Goal: Task Accomplishment & Management: Manage account settings

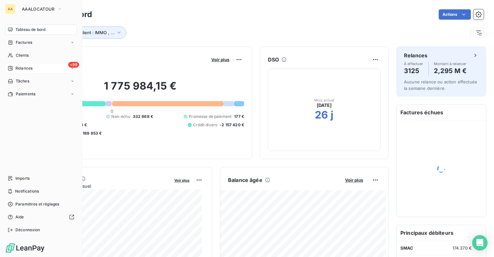
click at [22, 71] on span "Relances" at bounding box center [23, 68] width 17 height 6
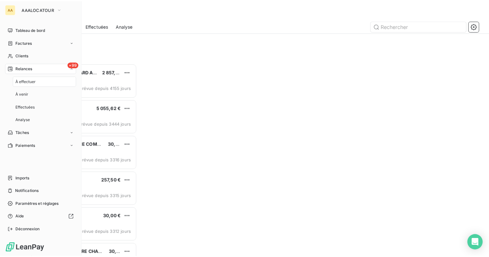
scroll to position [189, 102]
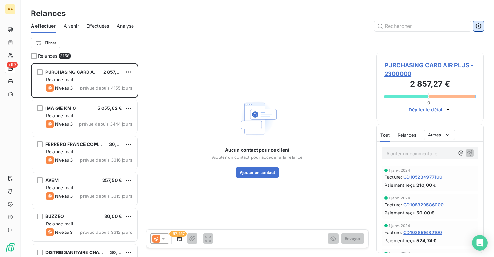
click at [481, 26] on icon "button" at bounding box center [478, 26] width 6 height 6
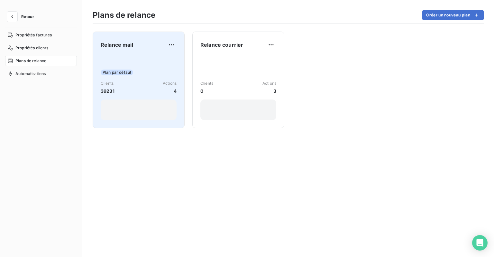
click at [126, 83] on div "Clients 39231 Actions 4" at bounding box center [139, 87] width 76 height 14
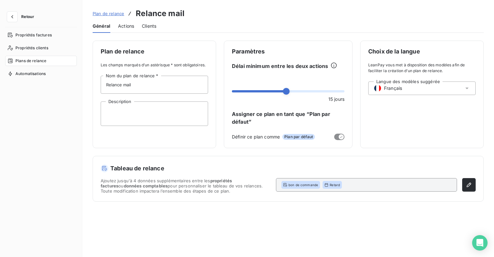
click at [40, 62] on span "Plans de relance" at bounding box center [30, 61] width 31 height 6
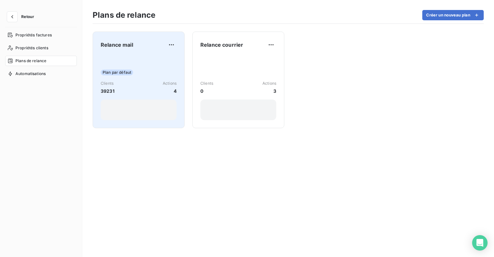
click at [114, 54] on div "Relance mail Plan par défaut Clients 39231 Actions 4" at bounding box center [139, 80] width 76 height 80
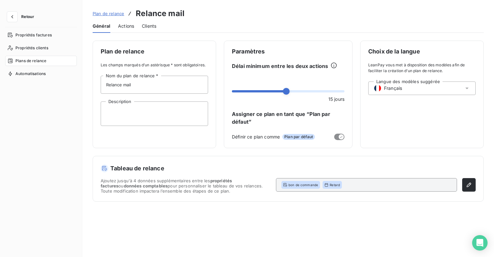
click at [130, 29] on span "Actions" at bounding box center [126, 26] width 16 height 6
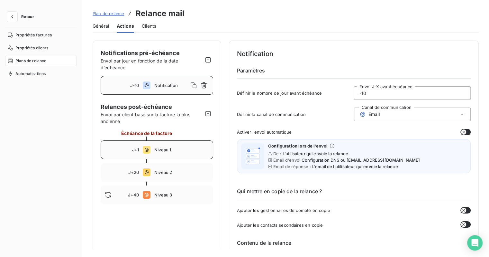
click at [161, 145] on div "J+1 Niveau 1" at bounding box center [157, 149] width 113 height 19
type input "1"
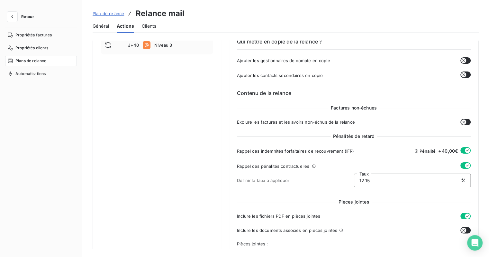
scroll to position [161, 0]
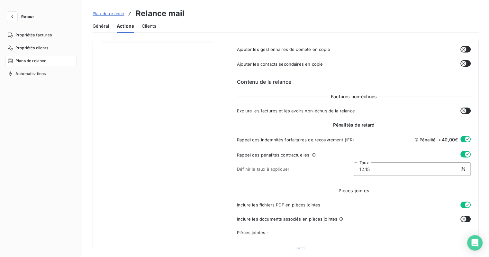
click at [458, 139] on div "Rappel des indemnités forfaitaires de recouvrement (IFR) Pénalité + 40,00€" at bounding box center [354, 141] width 234 height 11
click at [462, 140] on button "button" at bounding box center [466, 139] width 10 height 6
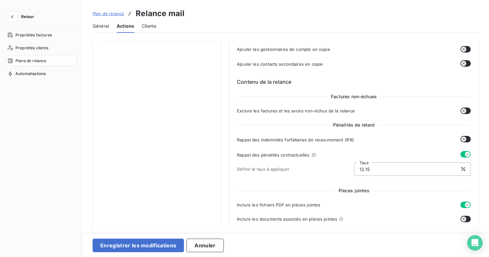
click at [465, 156] on icon "button" at bounding box center [467, 153] width 5 height 5
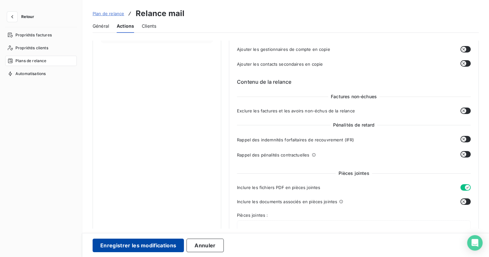
click at [150, 245] on button "Enregistrer les modifications" at bounding box center [138, 245] width 91 height 14
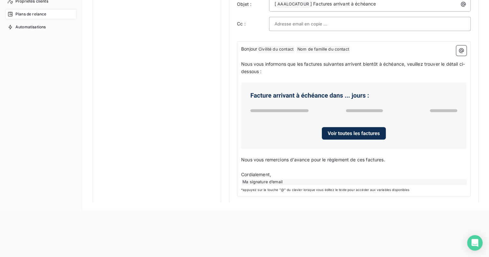
scroll to position [47, 0]
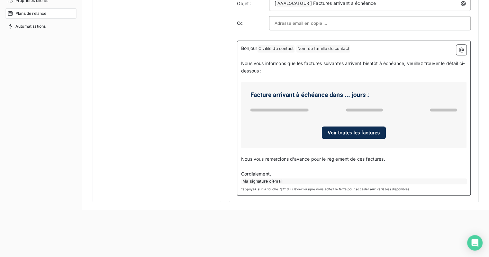
click at [291, 157] on span "Nous vous remercions d’avance pour le règlement de ces factures." at bounding box center [313, 158] width 144 height 5
drag, startPoint x: 390, startPoint y: 157, endPoint x: 242, endPoint y: 160, distance: 148.9
click at [242, 160] on p "Nous vous remercions d’avance pour le règlement de ces factures." at bounding box center [353, 158] width 225 height 7
copy span "Nous vous remercions d’avance pour le règlement de ces factures."
click at [399, 182] on div "Bonjour Civilité du contact ﻿ Nom de famille du contact ﻿ ﻿ ﻿ Nous vous informo…" at bounding box center [354, 118] width 234 height 155
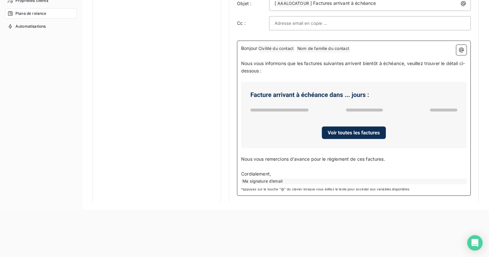
click at [365, 151] on p "﻿" at bounding box center [353, 151] width 225 height 7
drag, startPoint x: 395, startPoint y: 158, endPoint x: 220, endPoint y: 159, distance: 175.0
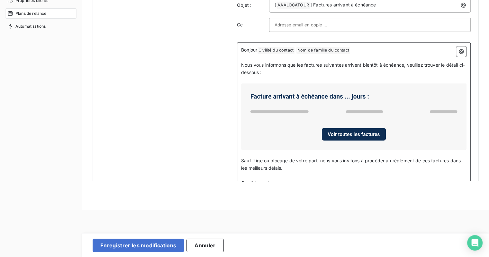
scroll to position [280, 0]
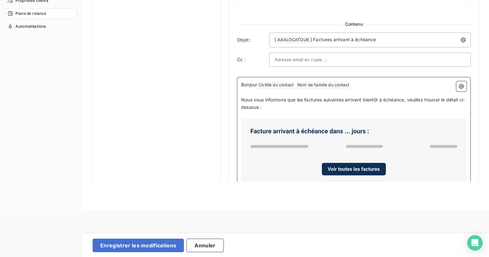
click at [268, 86] on span "Civilité du contact ﻿" at bounding box center [276, 84] width 37 height 7
click at [286, 83] on span "Civilité du contact ﻿" at bounding box center [276, 84] width 37 height 7
click at [290, 85] on span "Civilité du contact ﻿" at bounding box center [276, 84] width 37 height 7
drag, startPoint x: 293, startPoint y: 84, endPoint x: 269, endPoint y: 84, distance: 24.4
click at [269, 84] on span "Civilité du contact ﻿" at bounding box center [276, 84] width 37 height 7
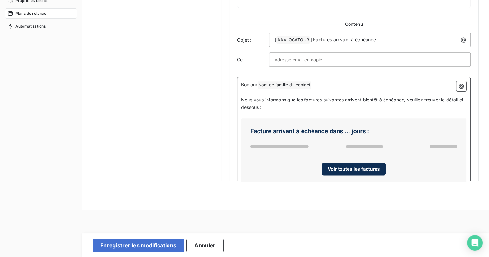
click at [289, 85] on span "Nom de famille du contact ﻿" at bounding box center [285, 84] width 54 height 7
drag, startPoint x: 304, startPoint y: 83, endPoint x: 276, endPoint y: 83, distance: 27.7
click at [276, 83] on span "Nom de famille du contact ﻿" at bounding box center [285, 84] width 54 height 7
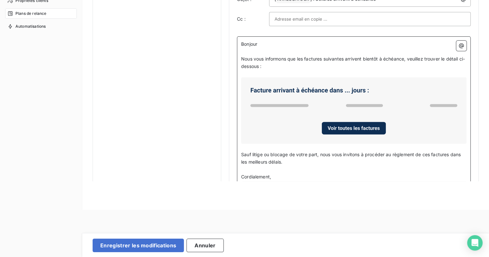
scroll to position [344, 0]
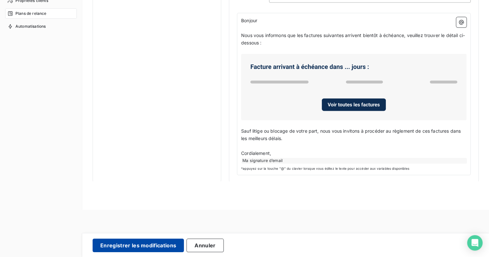
click at [163, 246] on button "Enregistrer les modifications" at bounding box center [138, 245] width 91 height 14
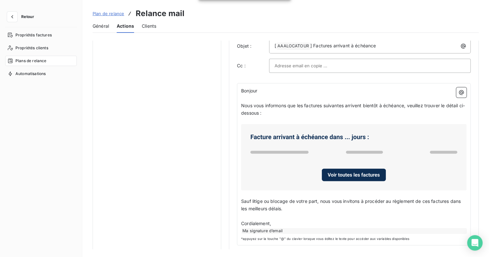
scroll to position [324, 0]
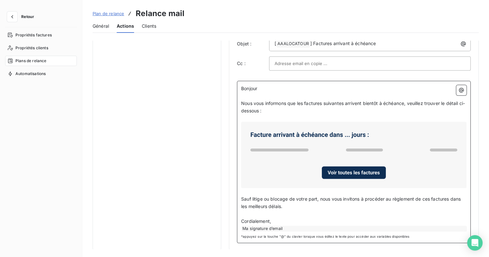
click at [280, 222] on p "Cordialement," at bounding box center [353, 220] width 225 height 7
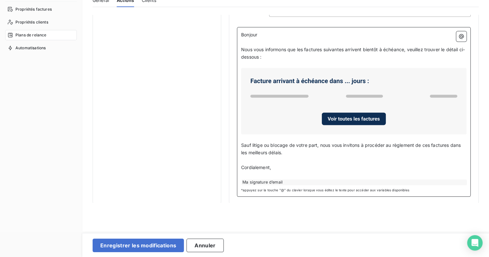
scroll to position [47, 0]
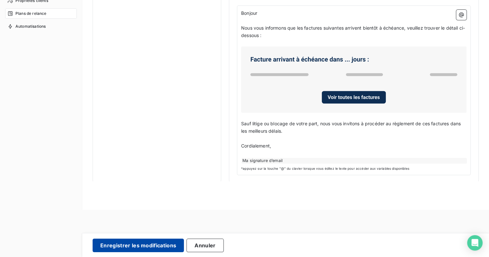
click at [162, 245] on button "Enregistrer les modifications" at bounding box center [138, 245] width 91 height 14
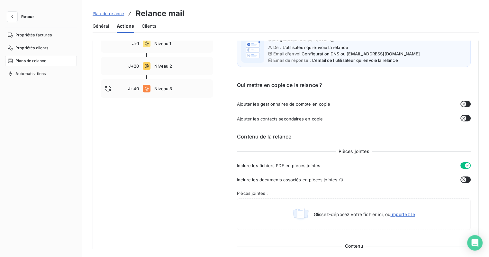
scroll to position [10, 0]
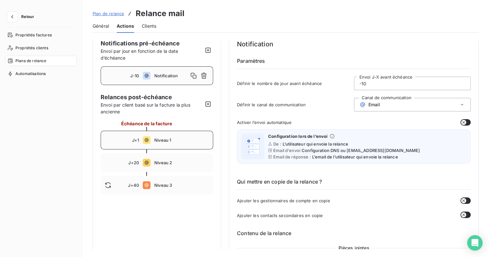
click at [178, 142] on span "Niveau 1" at bounding box center [181, 139] width 55 height 5
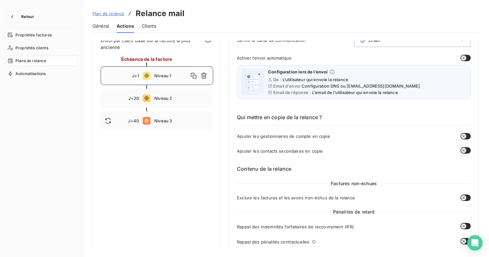
scroll to position [0, 0]
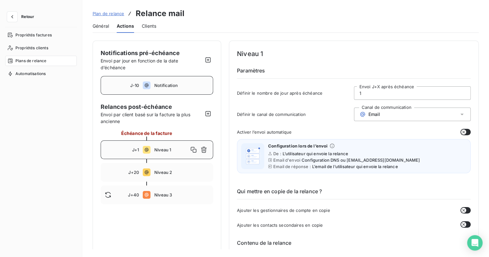
click at [155, 86] on span "Notification" at bounding box center [181, 85] width 55 height 5
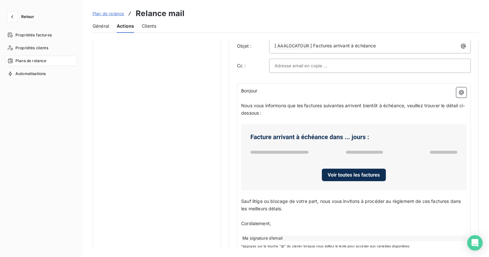
scroll to position [331, 0]
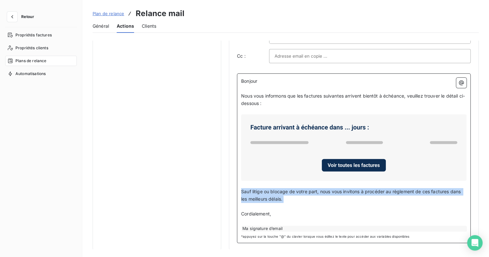
drag, startPoint x: 293, startPoint y: 201, endPoint x: 229, endPoint y: 190, distance: 65.4
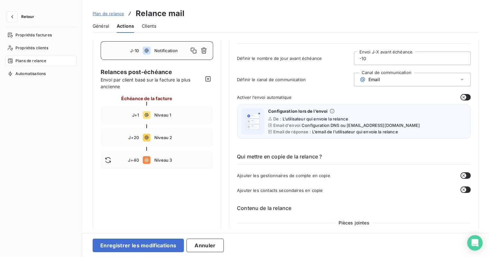
scroll to position [0, 0]
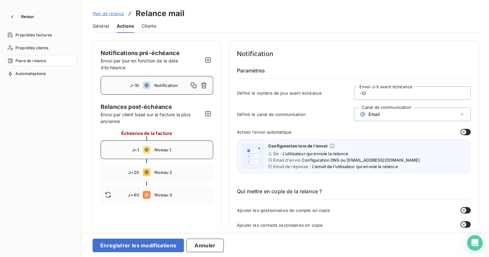
click at [164, 150] on span "Niveau 1" at bounding box center [181, 149] width 55 height 5
type input "1"
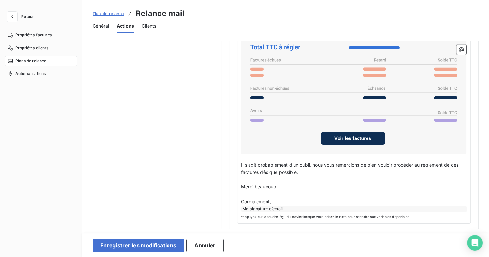
scroll to position [489, 0]
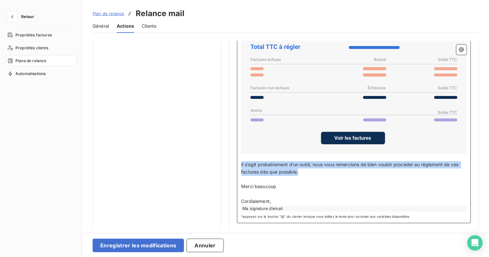
drag, startPoint x: 306, startPoint y: 172, endPoint x: 233, endPoint y: 163, distance: 73.6
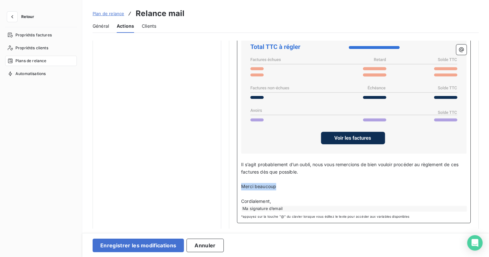
drag, startPoint x: 277, startPoint y: 186, endPoint x: 239, endPoint y: 182, distance: 38.1
click at [239, 182] on div "Bonjour Civilité du contact ﻿ Nom de famille du contact ﻿ ﻿ ﻿ Sauf erreur de no…" at bounding box center [354, 108] width 234 height 230
click at [278, 198] on p "Cordialement," at bounding box center [353, 200] width 225 height 7
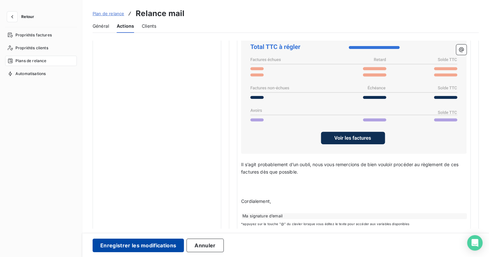
click at [160, 246] on button "Enregistrer les modifications" at bounding box center [138, 245] width 91 height 14
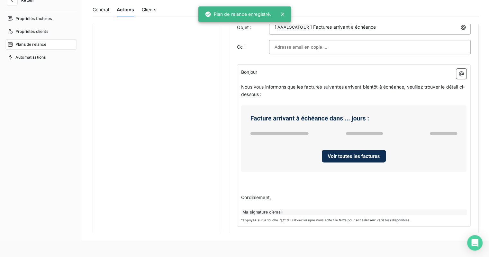
scroll to position [32, 0]
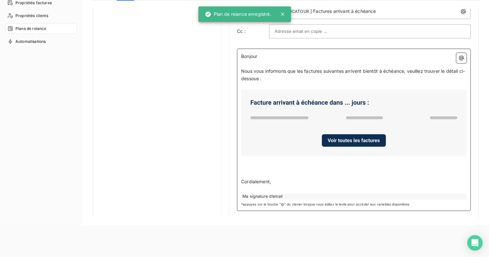
click at [254, 174] on p "﻿" at bounding box center [353, 173] width 225 height 7
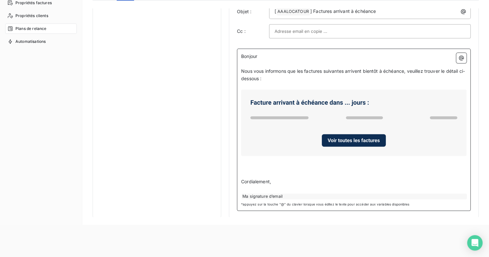
click at [241, 180] on span "Cordialement," at bounding box center [256, 180] width 30 height 5
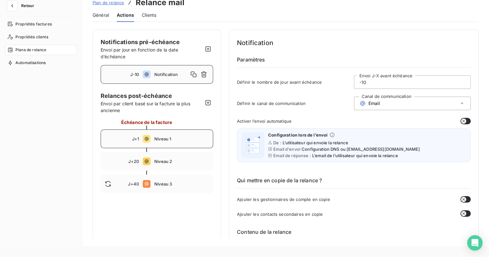
scroll to position [0, 0]
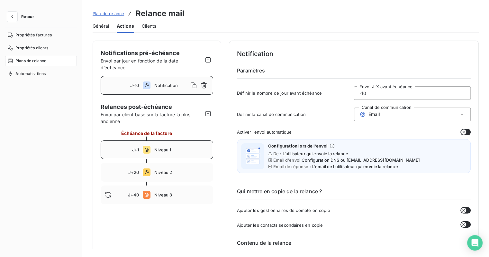
click at [160, 142] on div "J+1 Niveau 1" at bounding box center [157, 149] width 113 height 19
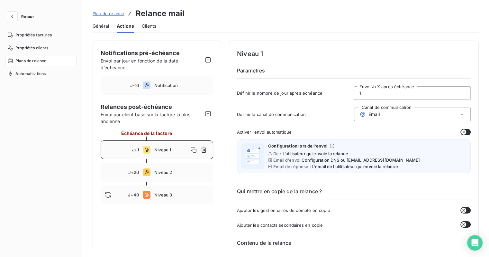
type input "1"
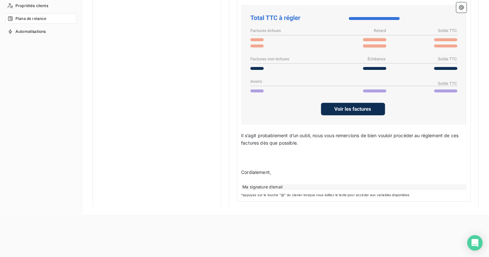
scroll to position [64, 0]
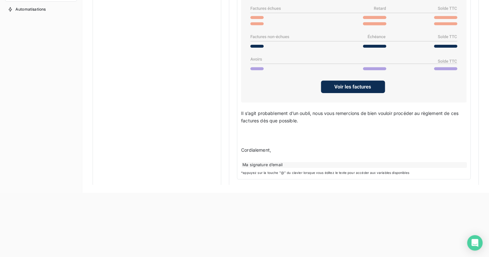
click at [240, 149] on div "Bonjour Civilité du contact ﻿ Nom de famille du contact ﻿ ﻿ ﻿ Sauf erreur de no…" at bounding box center [354, 60] width 234 height 238
click at [241, 147] on span "Cordialement," at bounding box center [256, 149] width 30 height 5
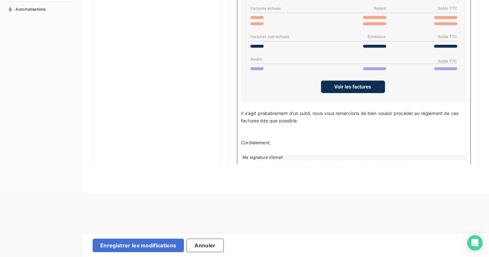
scroll to position [475, 0]
click at [244, 140] on p "﻿" at bounding box center [353, 142] width 225 height 7
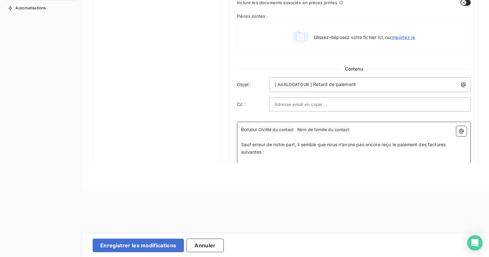
scroll to position [347, 0]
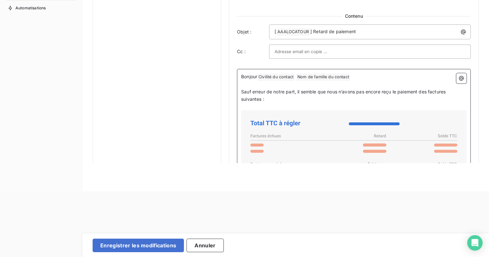
click at [279, 75] on span "Civilité du contact ﻿" at bounding box center [276, 76] width 37 height 7
click at [296, 77] on span "Nom de famille du contact ﻿" at bounding box center [285, 76] width 54 height 7
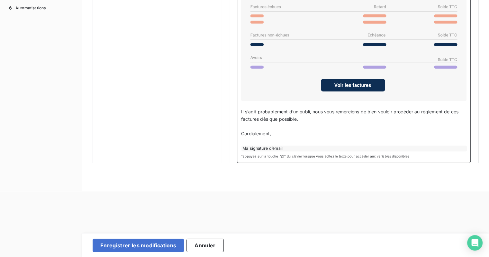
scroll to position [481, 0]
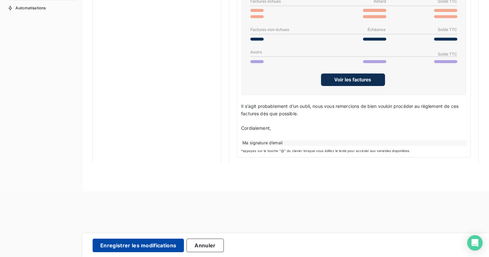
click at [156, 244] on button "Enregistrer les modifications" at bounding box center [138, 245] width 91 height 14
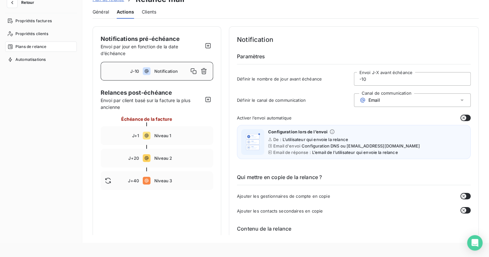
scroll to position [0, 0]
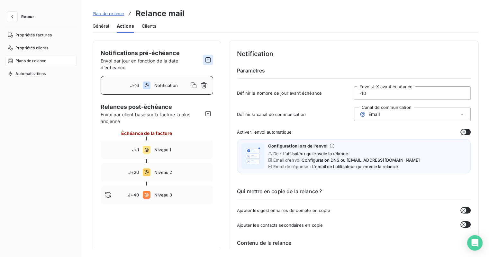
click at [209, 57] on icon "button" at bounding box center [208, 59] width 5 height 5
type input "-15"
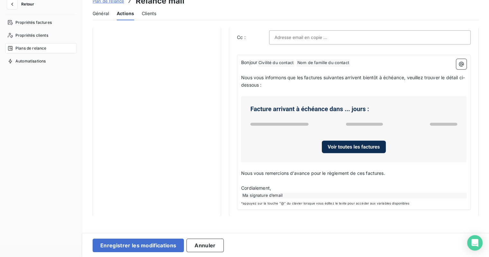
scroll to position [32, 0]
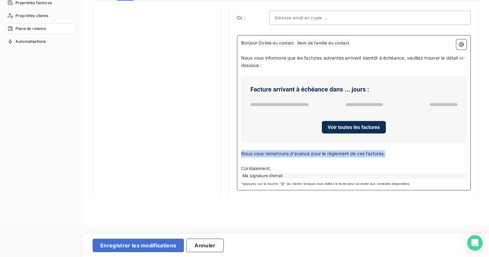
drag, startPoint x: 395, startPoint y: 149, endPoint x: 233, endPoint y: 151, distance: 162.4
copy span "Nous vous remercions d’avance pour le règlement de ces factures."
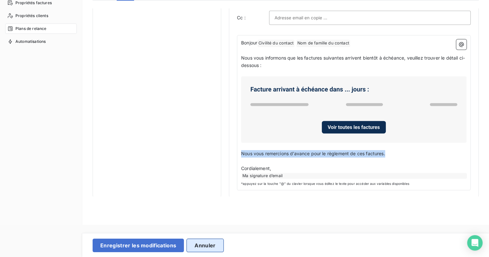
click at [199, 249] on button "Annuler" at bounding box center [205, 245] width 37 height 14
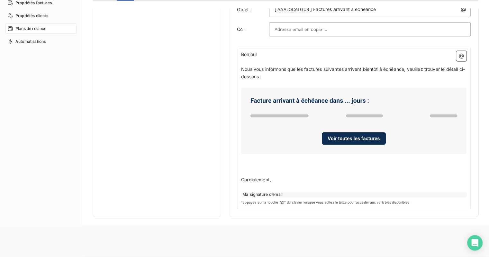
scroll to position [0, 0]
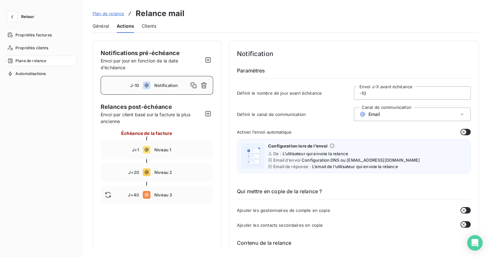
click at [173, 82] on div "Notification" at bounding box center [181, 85] width 55 height 10
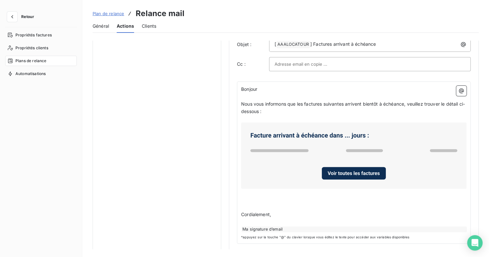
scroll to position [324, 0]
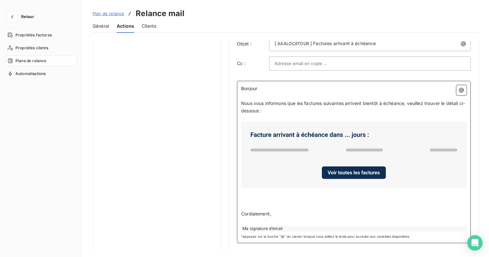
click at [271, 197] on p "﻿" at bounding box center [353, 198] width 225 height 7
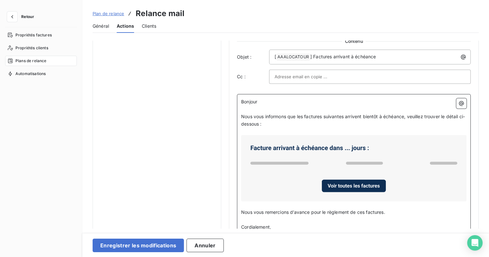
scroll to position [344, 0]
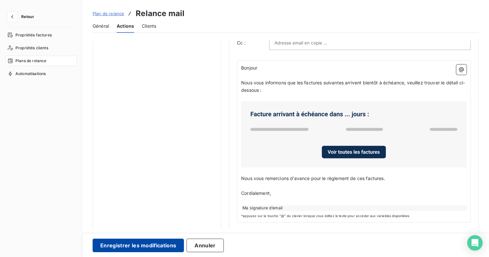
click at [148, 242] on button "Enregistrer les modifications" at bounding box center [138, 245] width 91 height 14
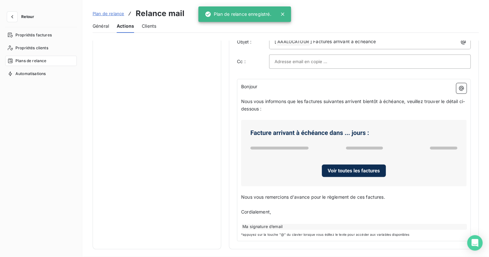
scroll to position [0, 0]
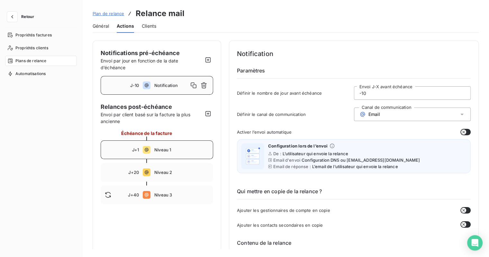
click at [181, 147] on span "Niveau 1" at bounding box center [181, 149] width 55 height 5
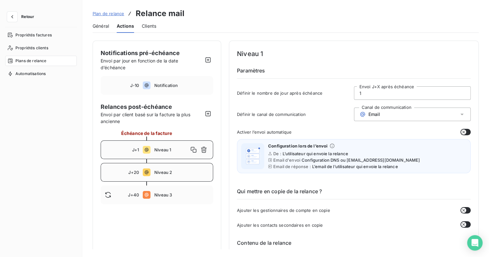
click at [167, 169] on div "J+20 Niveau 2" at bounding box center [157, 172] width 113 height 19
type input "20"
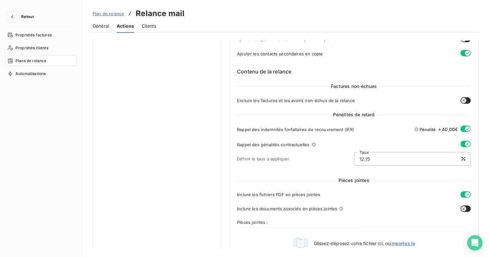
scroll to position [193, 0]
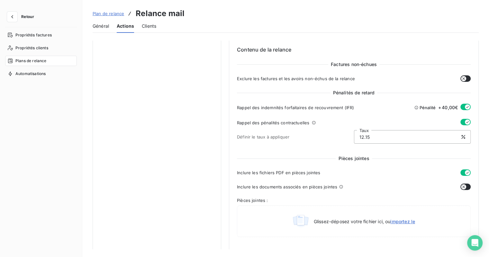
click at [469, 105] on div "Niveau 2 Paramètres Définir le nombre de jour après échéance 20 Envoi J+X après…" at bounding box center [354, 196] width 250 height 696
click at [465, 106] on icon "button" at bounding box center [467, 106] width 5 height 5
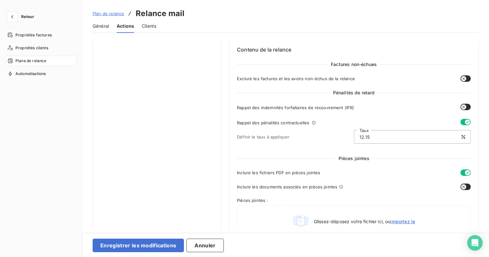
click at [465, 122] on icon "button" at bounding box center [467, 121] width 5 height 5
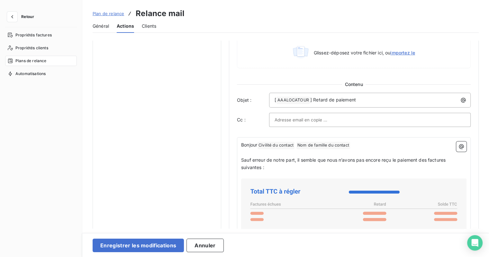
scroll to position [418, 0]
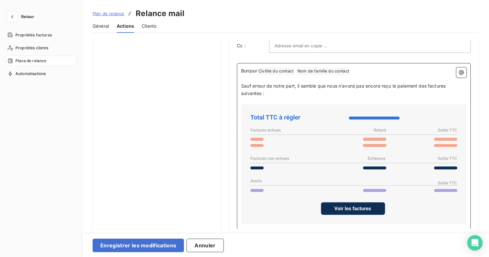
click at [282, 69] on span "Civilité du contact ﻿" at bounding box center [276, 71] width 37 height 7
click at [284, 72] on span "Nom de famille du contact ﻿" at bounding box center [285, 71] width 54 height 7
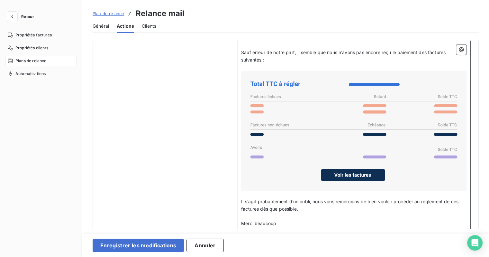
scroll to position [488, 0]
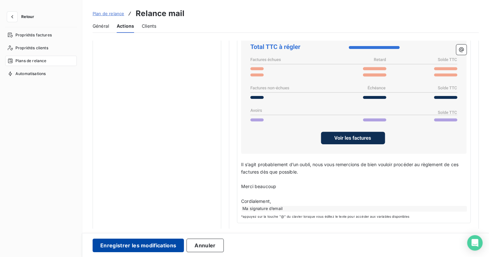
click at [132, 245] on button "Enregistrer les modifications" at bounding box center [138, 245] width 91 height 14
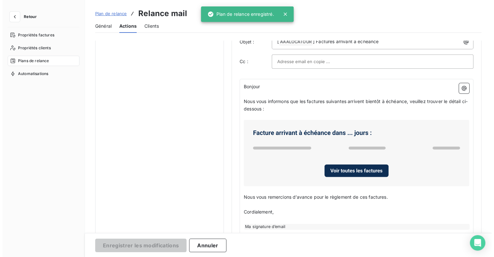
scroll to position [0, 0]
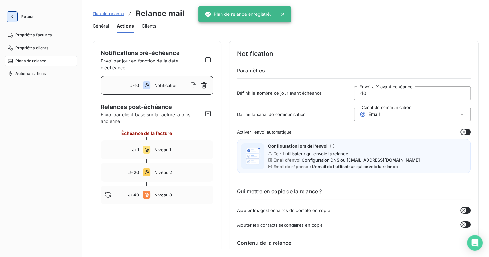
click at [17, 16] on button "button" at bounding box center [12, 17] width 10 height 10
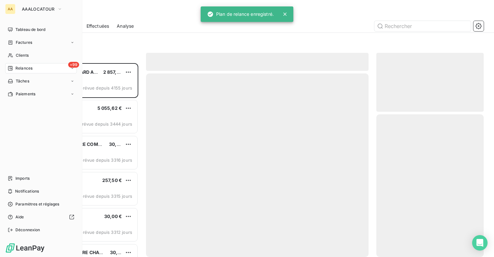
scroll to position [189, 102]
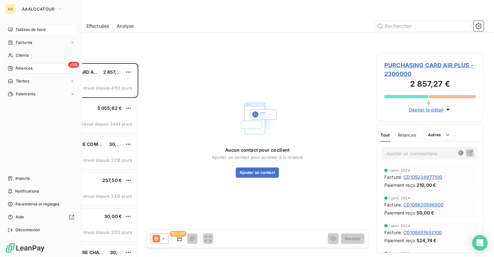
click at [32, 31] on span "Tableau de bord" at bounding box center [30, 30] width 30 height 6
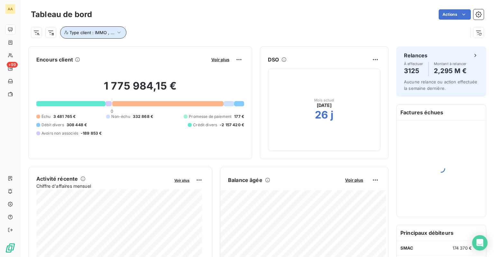
click at [117, 34] on icon "button" at bounding box center [119, 32] width 6 height 6
click at [196, 21] on div "Type client : IMMO , ..." at bounding box center [257, 29] width 453 height 17
click at [123, 31] on button "Type client : IMMO , ..." at bounding box center [93, 32] width 66 height 12
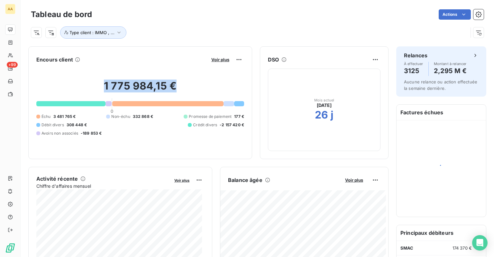
drag, startPoint x: 102, startPoint y: 87, endPoint x: 176, endPoint y: 87, distance: 74.3
click at [176, 87] on h2 "1 775 984,15 €" at bounding box center [140, 88] width 208 height 19
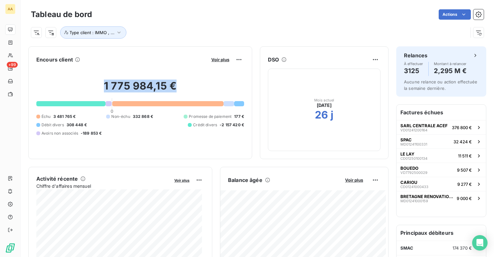
click at [165, 90] on h2 "1 775 984,15 €" at bounding box center [140, 88] width 208 height 19
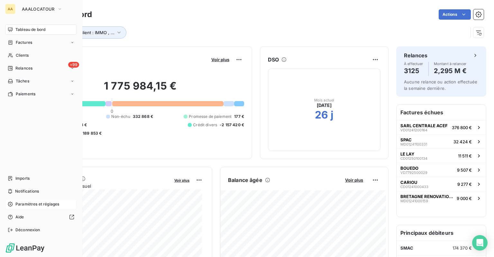
click at [30, 205] on span "Paramètres et réglages" at bounding box center [37, 204] width 44 height 6
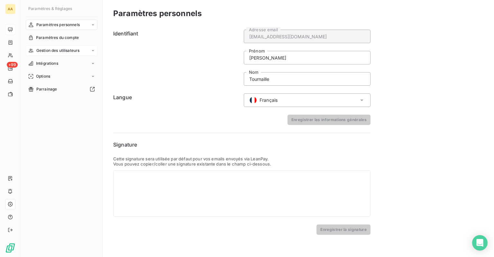
click at [63, 47] on div "Gestion des utilisateurs" at bounding box center [62, 50] width 72 height 10
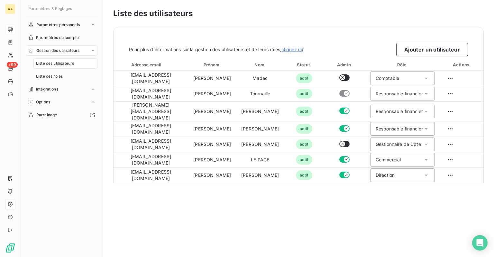
click at [355, 214] on div "Liste des utilisateurs Pour plus d’informations sur la gestion des utilisateurs…" at bounding box center [298, 128] width 391 height 257
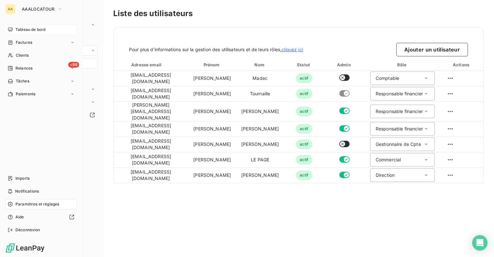
click at [14, 28] on div "Tableau de bord" at bounding box center [41, 29] width 72 height 10
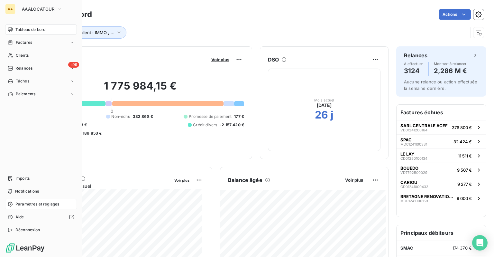
click at [13, 205] on div "Paramètres et réglages" at bounding box center [41, 204] width 72 height 10
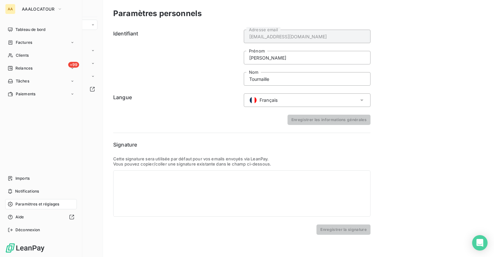
click at [33, 205] on span "Paramètres et réglages" at bounding box center [37, 204] width 44 height 6
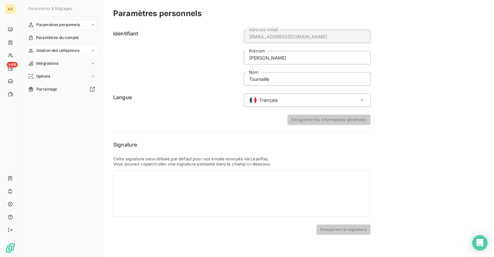
click at [53, 50] on span "Gestion des utilisateurs" at bounding box center [57, 51] width 43 height 6
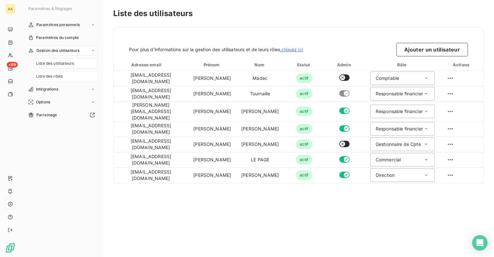
click at [50, 77] on span "Liste des rôles" at bounding box center [49, 76] width 27 height 6
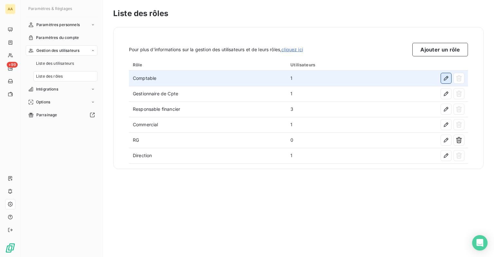
click at [443, 77] on icon "button" at bounding box center [446, 78] width 6 height 6
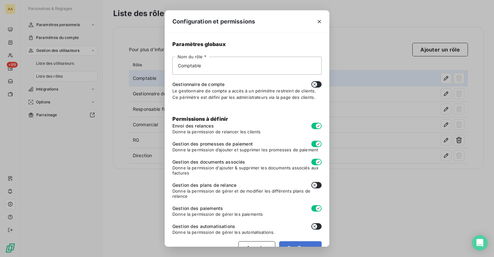
click at [312, 185] on icon "button" at bounding box center [314, 184] width 5 height 5
click at [284, 244] on button "Confirmer" at bounding box center [300, 248] width 42 height 14
checkbox input "true"
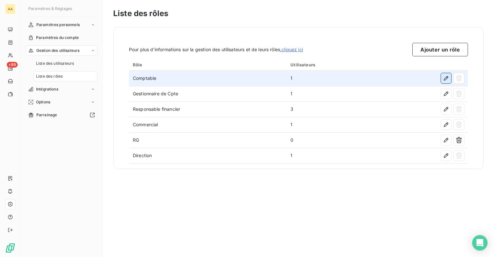
click at [443, 79] on icon "button" at bounding box center [446, 78] width 6 height 6
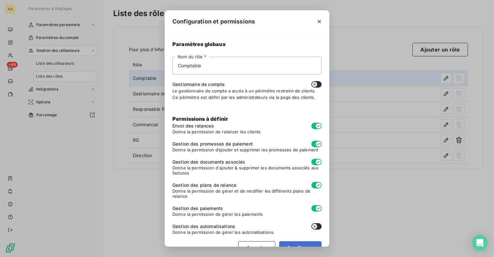
scroll to position [15, 0]
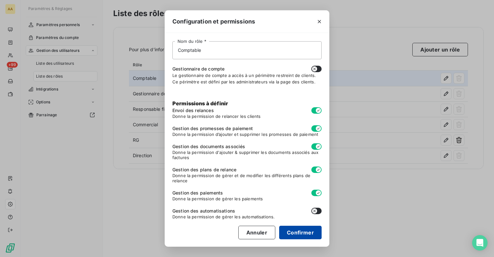
click at [293, 229] on button "Confirmer" at bounding box center [300, 232] width 42 height 14
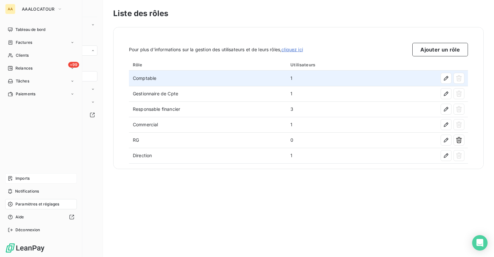
click at [23, 179] on span "Imports" at bounding box center [22, 178] width 14 height 6
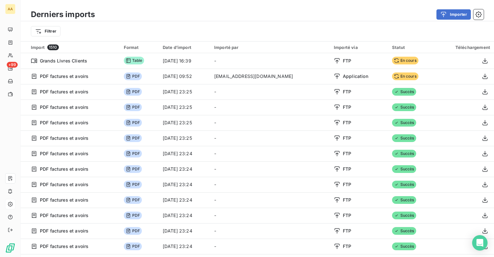
drag, startPoint x: 283, startPoint y: 15, endPoint x: 253, endPoint y: 28, distance: 32.3
click at [253, 28] on div "Filtrer" at bounding box center [257, 31] width 453 height 12
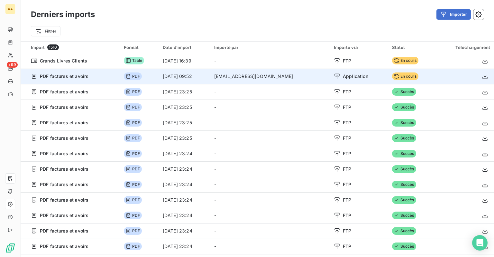
click at [259, 75] on td "ntournaille@soficar.com" at bounding box center [270, 76] width 120 height 15
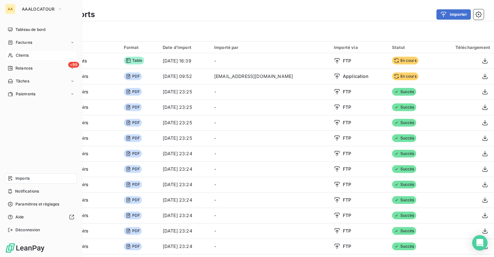
click at [26, 53] on span "Clients" at bounding box center [22, 55] width 13 height 6
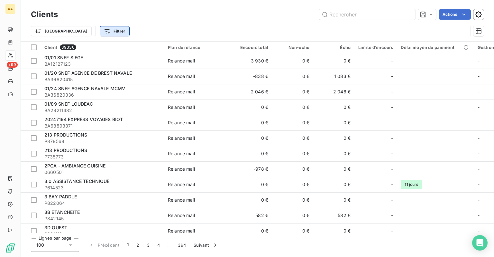
click at [74, 32] on html "AA +99 Clients Actions Trier Filtrer Client 39330 Plan de relance Encours total…" at bounding box center [247, 128] width 494 height 257
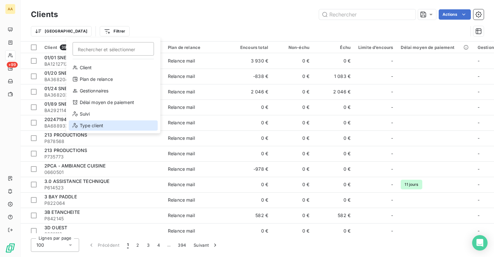
click at [90, 122] on div "Type client" at bounding box center [113, 125] width 89 height 10
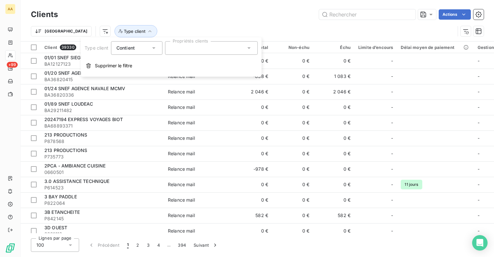
click at [197, 47] on div at bounding box center [211, 48] width 93 height 14
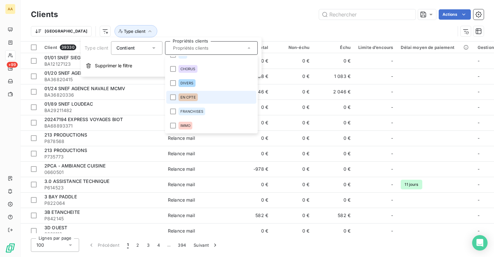
scroll to position [32, 0]
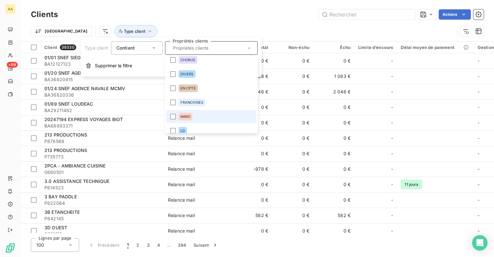
click at [185, 115] on span "IMMO" at bounding box center [185, 116] width 10 height 4
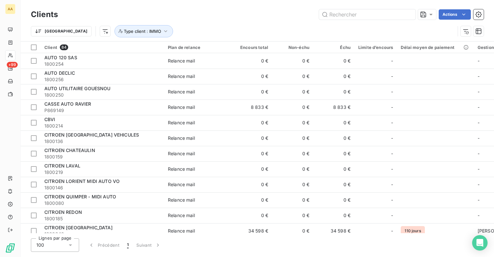
click at [236, 19] on div "Actions" at bounding box center [275, 14] width 418 height 10
click at [345, 49] on html "AA +99 Clients Actions Trier Type client : IMMO Client 84 Plan de relance Encou…" at bounding box center [247, 128] width 494 height 257
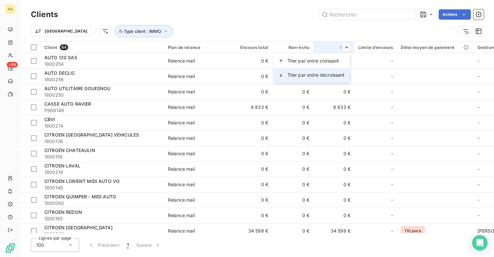
click at [320, 72] on span "Trier par ordre décroissant" at bounding box center [316, 75] width 57 height 6
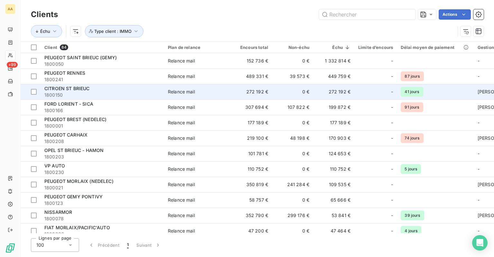
click at [93, 92] on span "1800150" at bounding box center [102, 95] width 116 height 6
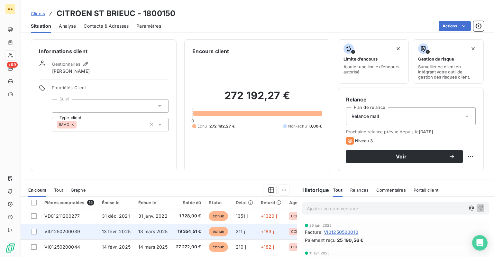
click at [180, 234] on td "19 354,51 €" at bounding box center [188, 231] width 33 height 15
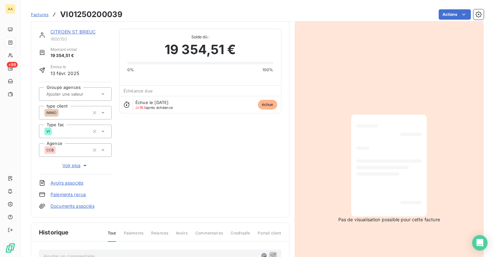
scroll to position [33, 0]
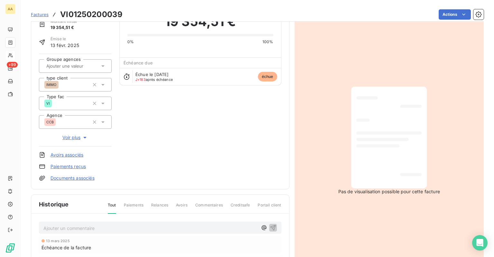
drag, startPoint x: 357, startPoint y: 127, endPoint x: 348, endPoint y: 124, distance: 9.3
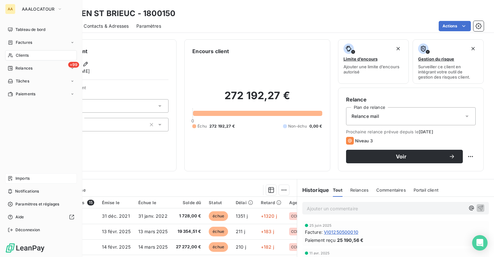
click at [18, 181] on span "Imports" at bounding box center [22, 178] width 14 height 6
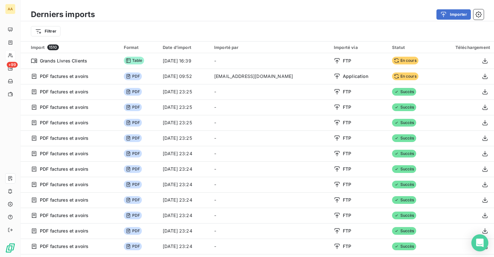
click at [482, 247] on div "Open Intercom Messenger" at bounding box center [479, 242] width 17 height 17
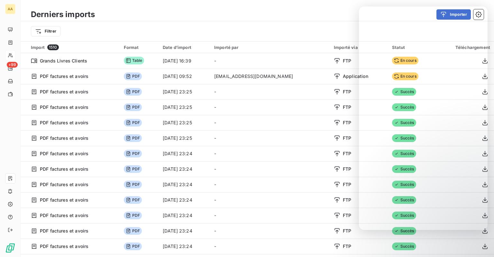
click at [285, 25] on div "Filtrer" at bounding box center [257, 31] width 453 height 12
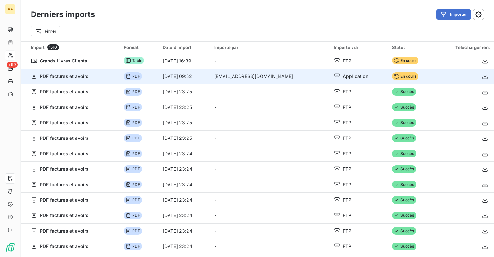
click at [244, 81] on td "ntournaille@soficar.com" at bounding box center [270, 76] width 120 height 15
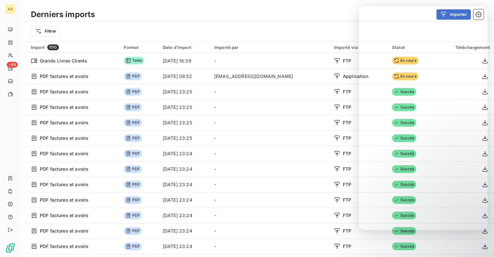
click at [283, 36] on div "Filtrer" at bounding box center [257, 31] width 453 height 12
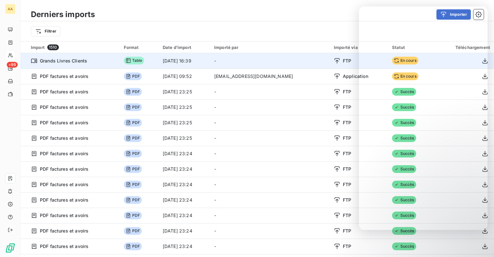
click at [280, 55] on td "-" at bounding box center [270, 60] width 120 height 15
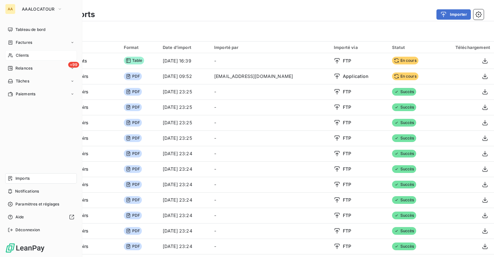
click at [23, 53] on span "Clients" at bounding box center [22, 55] width 13 height 6
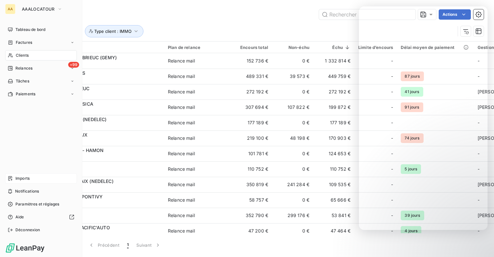
click at [31, 176] on div "Imports" at bounding box center [41, 178] width 72 height 10
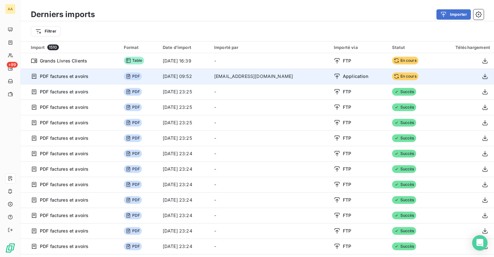
click at [136, 76] on span "PDF" at bounding box center [133, 76] width 18 height 8
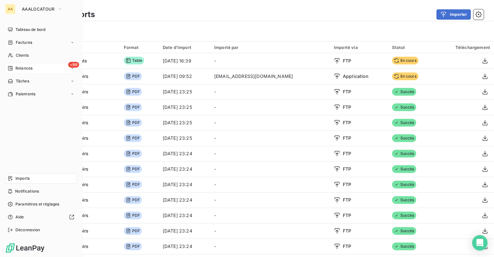
click at [10, 69] on icon at bounding box center [10, 68] width 5 height 5
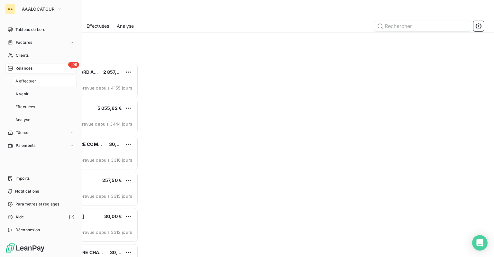
scroll to position [189, 102]
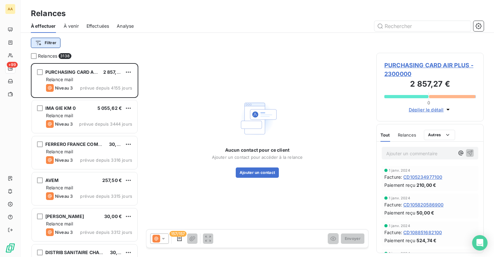
click at [53, 43] on html "AA +99 Relances À effectuer À venir Effectuées Analyse Filtrer Relances 3138 PU…" at bounding box center [247, 128] width 494 height 257
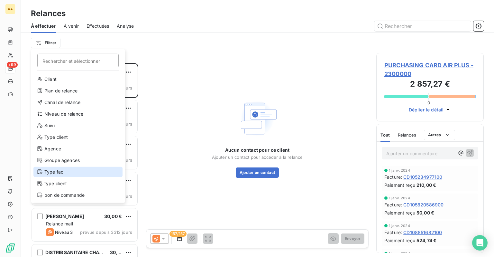
click at [70, 176] on div "Type fac" at bounding box center [77, 172] width 89 height 10
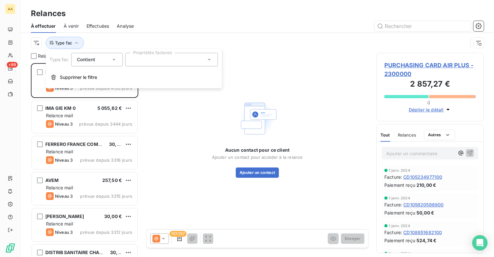
click at [113, 63] on div "Contient is" at bounding box center [96, 60] width 51 height 14
click at [161, 64] on div at bounding box center [171, 60] width 93 height 14
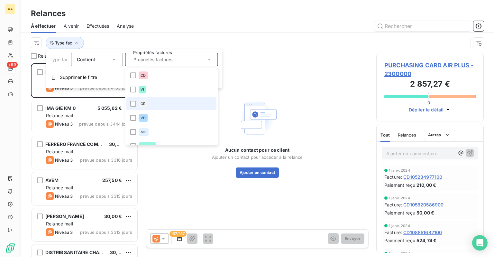
scroll to position [64, 0]
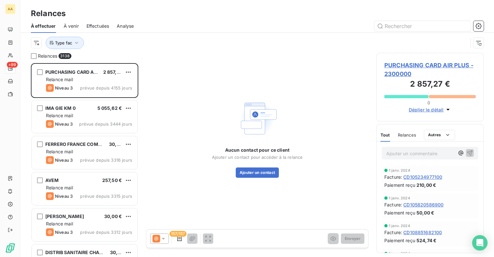
click at [119, 43] on div "Type fac" at bounding box center [249, 43] width 437 height 12
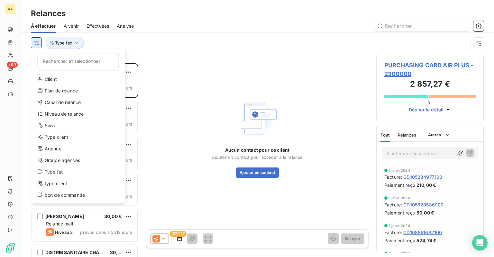
click at [37, 39] on html "AA +99 Relances À effectuer À venir Effectuées Analyse Rechercher et sélectionn…" at bounding box center [247, 128] width 494 height 257
click at [58, 138] on div "Type client" at bounding box center [78, 137] width 89 height 10
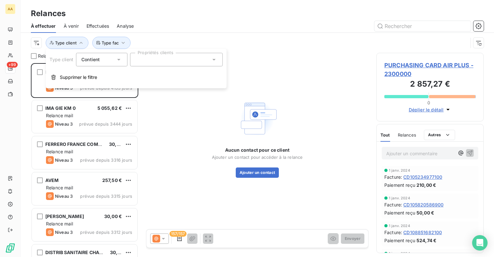
click at [108, 58] on div "Contient is" at bounding box center [98, 59] width 34 height 9
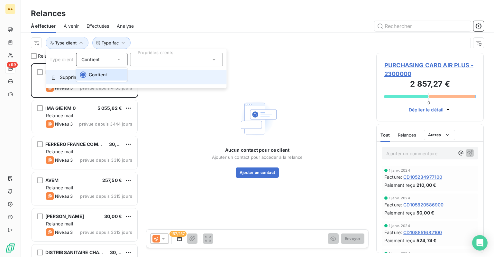
click at [62, 75] on span "Supprimer le filtre" at bounding box center [78, 77] width 37 height 6
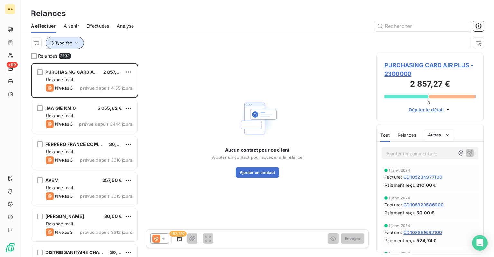
click at [69, 43] on span "Type fac" at bounding box center [63, 42] width 17 height 5
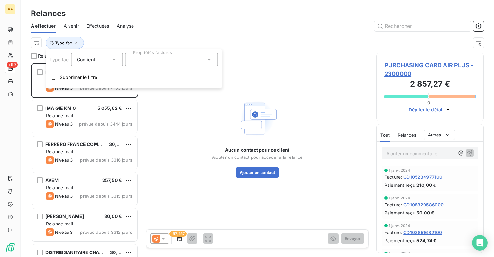
click at [98, 60] on div "Contient is" at bounding box center [94, 59] width 34 height 9
click at [135, 47] on div "Type fac" at bounding box center [249, 43] width 437 height 12
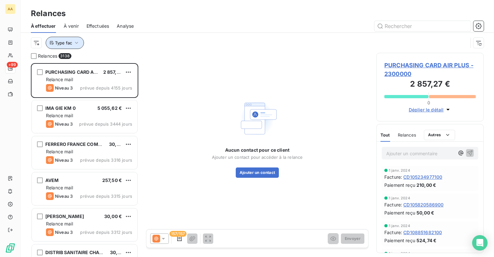
click at [74, 45] on icon "button" at bounding box center [76, 43] width 6 height 6
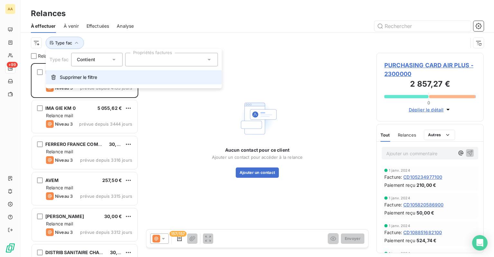
click at [63, 80] on button "Supprimer le filtre" at bounding box center [134, 77] width 176 height 14
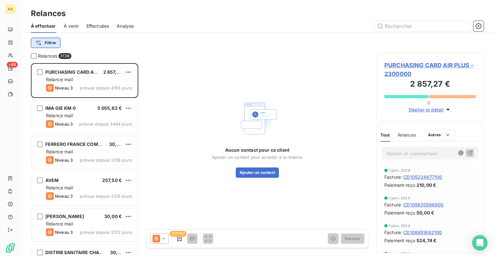
click at [43, 40] on html "AA +99 Relances À effectuer À venir Effectuées Analyse Filtrer Relances 3138 PU…" at bounding box center [247, 128] width 494 height 257
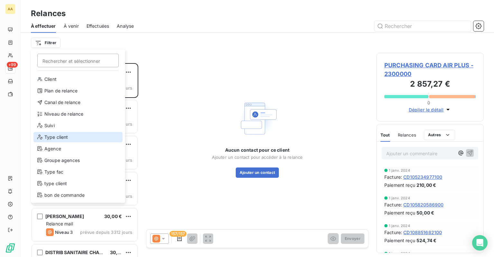
click at [48, 138] on div "Type client" at bounding box center [77, 137] width 89 height 10
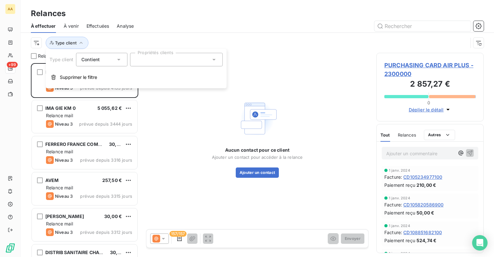
click at [193, 61] on div at bounding box center [176, 60] width 93 height 14
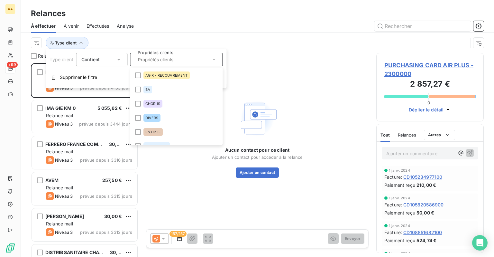
click at [111, 62] on div "Contient is" at bounding box center [98, 59] width 34 height 9
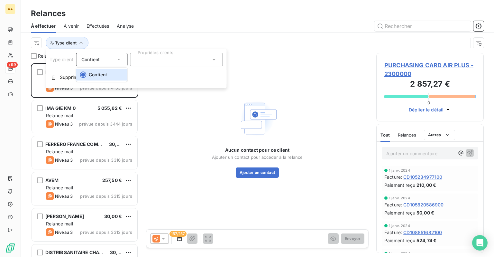
click at [170, 57] on div at bounding box center [176, 60] width 93 height 14
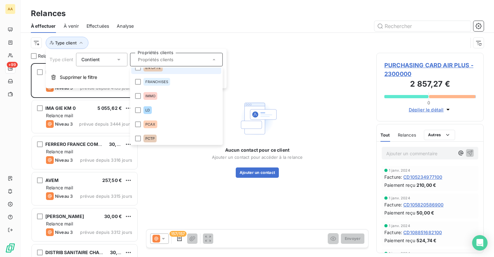
scroll to position [80, 0]
click at [205, 59] on input "text" at bounding box center [172, 60] width 75 height 6
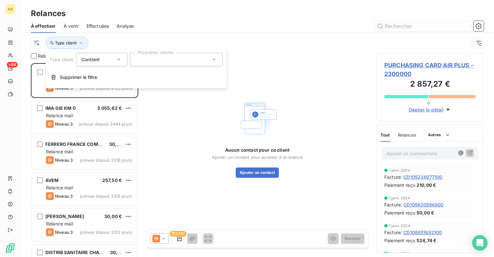
click at [210, 59] on div at bounding box center [176, 60] width 93 height 14
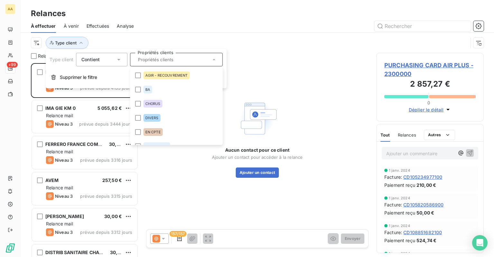
click at [107, 59] on div "Contient" at bounding box center [98, 59] width 34 height 9
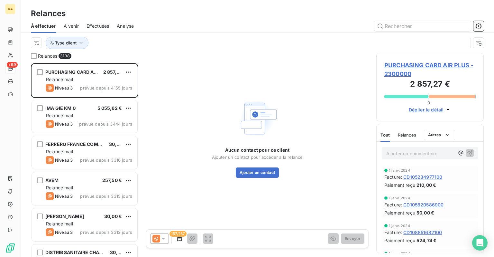
click at [177, 38] on div "Type client" at bounding box center [249, 43] width 437 height 12
click at [82, 46] on button "Type client" at bounding box center [67, 43] width 43 height 12
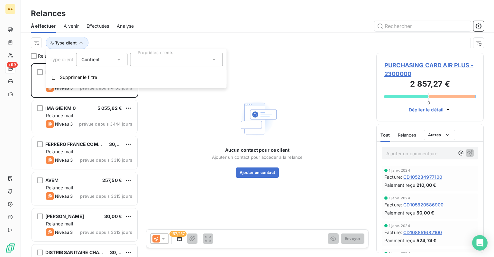
click at [90, 59] on span "Contient" at bounding box center [90, 59] width 18 height 5
click at [151, 59] on div at bounding box center [176, 60] width 93 height 14
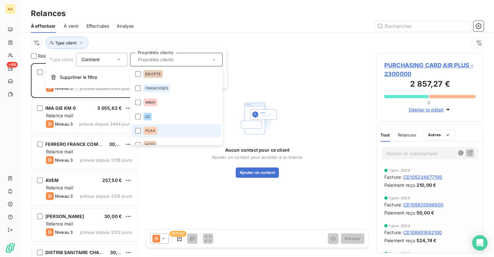
scroll to position [48, 0]
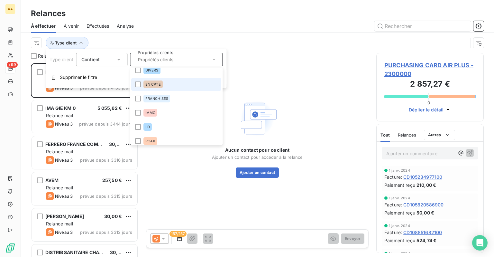
click at [153, 84] on span "EN CPTE" at bounding box center [152, 84] width 15 height 4
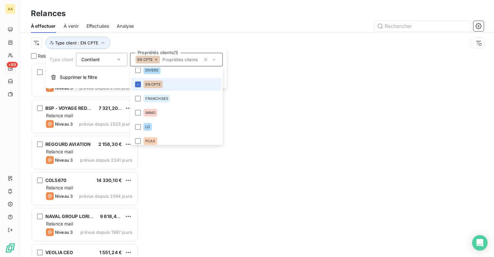
scroll to position [189, 102]
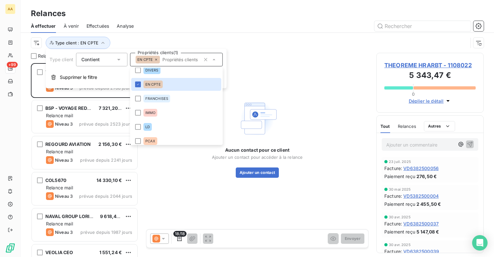
click at [212, 24] on div at bounding box center [313, 26] width 342 height 10
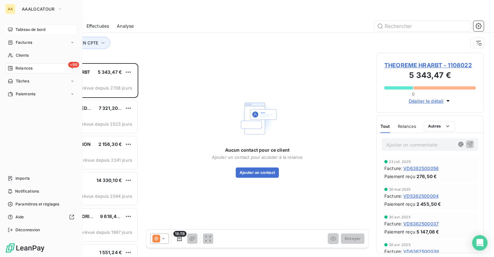
click at [27, 33] on div "Tableau de bord" at bounding box center [41, 29] width 72 height 10
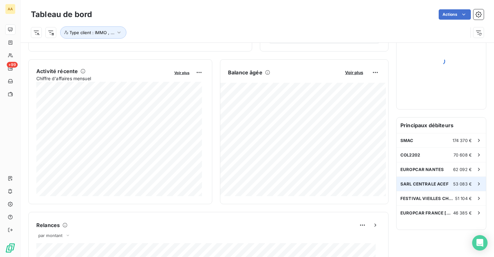
scroll to position [96, 0]
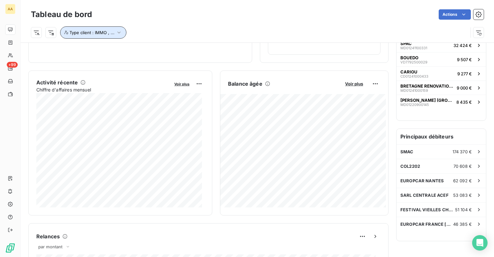
click at [95, 31] on span "Type client : IMMO , ..." at bounding box center [91, 32] width 45 height 5
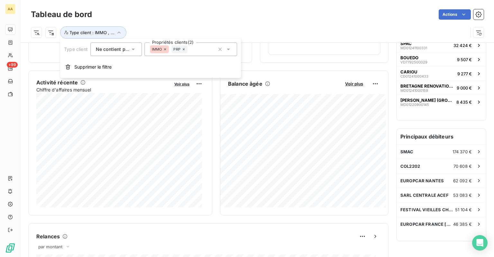
click at [184, 50] on icon at bounding box center [184, 49] width 2 height 2
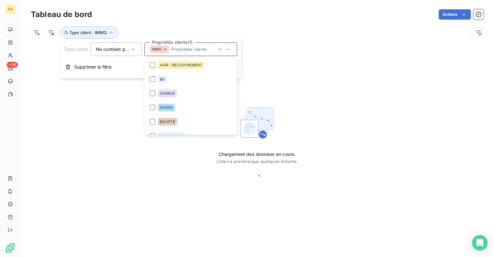
scroll to position [22, 0]
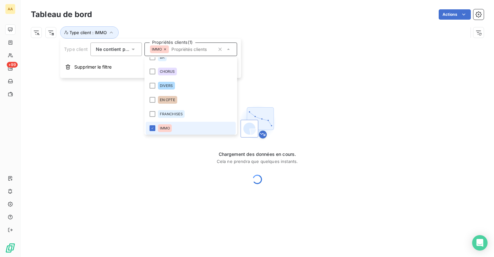
click at [167, 50] on div "IMMO" at bounding box center [159, 49] width 19 height 8
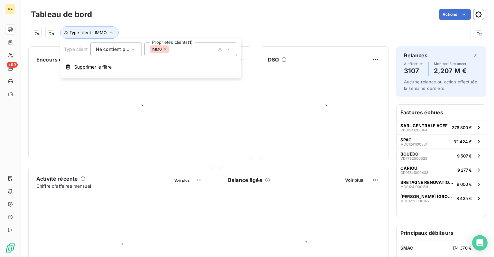
click at [165, 50] on icon at bounding box center [165, 49] width 2 height 2
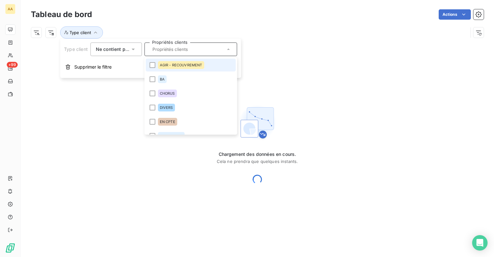
click at [123, 50] on span "Ne contient pas" at bounding box center [113, 48] width 35 height 5
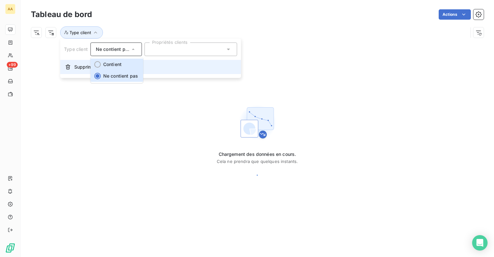
click at [122, 65] on span "Contient" at bounding box center [112, 63] width 18 height 5
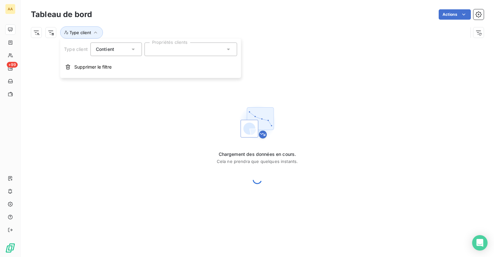
click at [185, 47] on div at bounding box center [190, 49] width 93 height 14
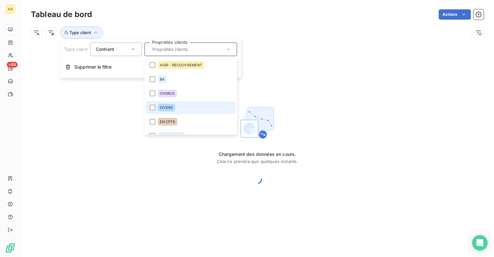
click at [166, 110] on div "DIVERS" at bounding box center [166, 108] width 17 height 8
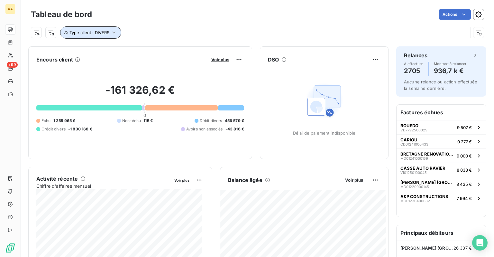
click at [116, 34] on icon "button" at bounding box center [114, 32] width 6 height 6
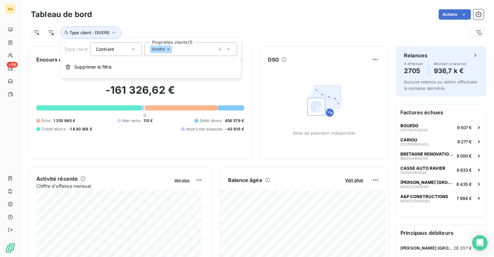
click at [220, 25] on div "Type client : DIVERS" at bounding box center [257, 29] width 453 height 17
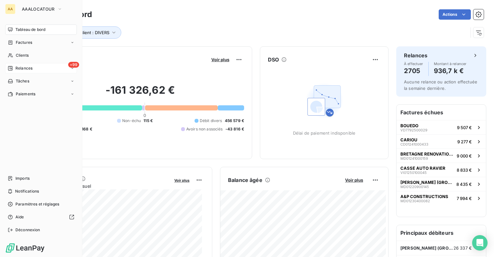
click at [13, 68] on icon at bounding box center [10, 68] width 5 height 5
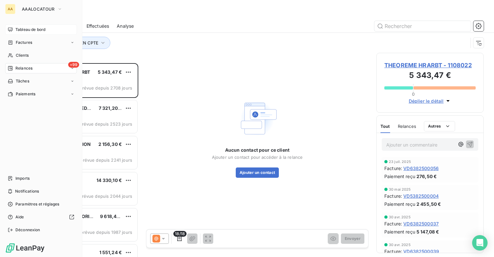
click at [16, 32] on span "Tableau de bord" at bounding box center [30, 30] width 30 height 6
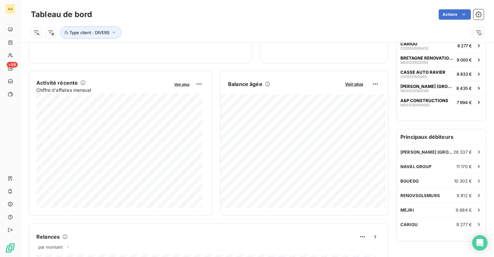
scroll to position [97, 0]
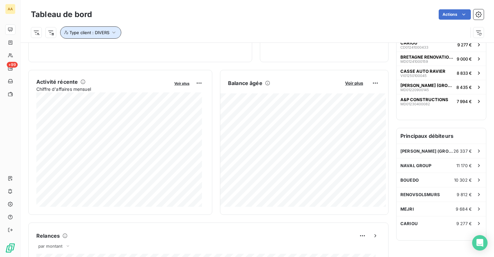
click at [101, 33] on span "Type client : DIVERS" at bounding box center [89, 32] width 40 height 5
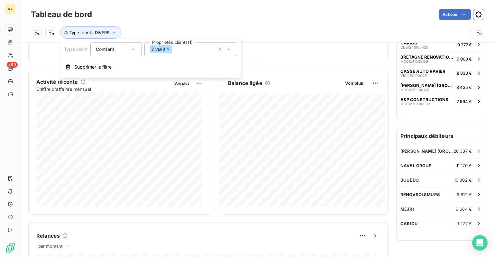
click at [169, 50] on icon at bounding box center [168, 49] width 4 height 4
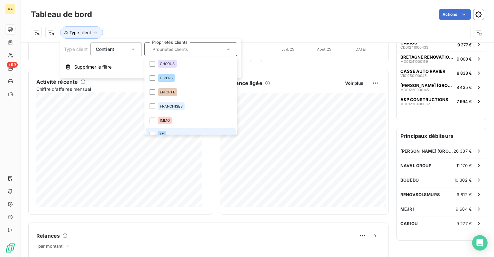
scroll to position [64, 0]
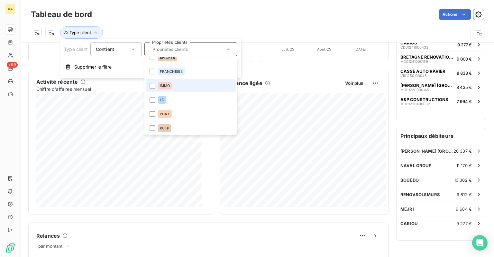
click at [165, 87] on span "IMMO" at bounding box center [165, 86] width 10 height 4
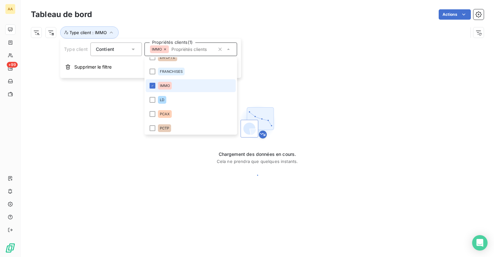
scroll to position [0, 0]
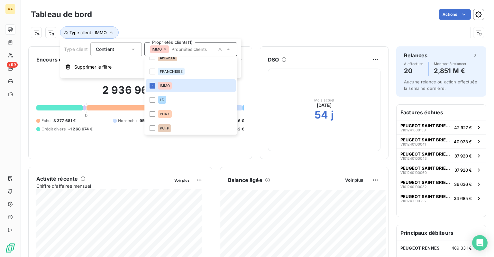
click at [205, 23] on div "Type client : IMMO" at bounding box center [257, 29] width 453 height 17
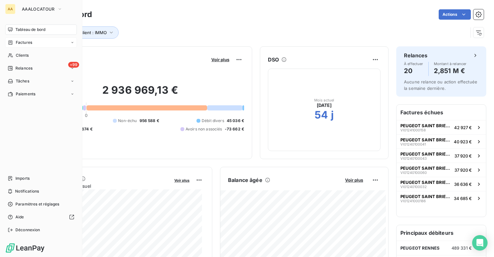
click at [16, 41] on span "Factures" at bounding box center [24, 43] width 16 height 6
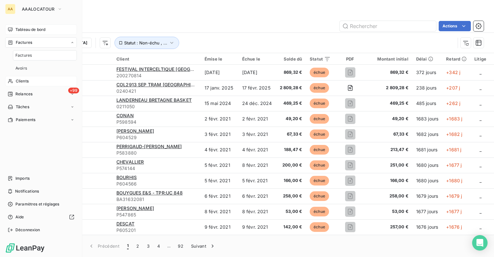
click at [23, 84] on div "Clients" at bounding box center [41, 81] width 72 height 10
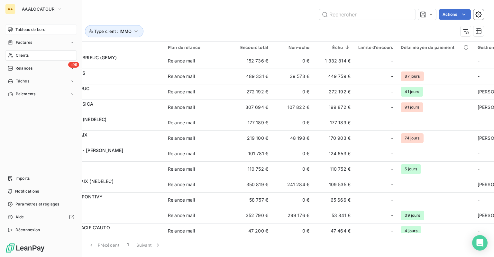
click at [19, 32] on span "Tableau de bord" at bounding box center [30, 30] width 30 height 6
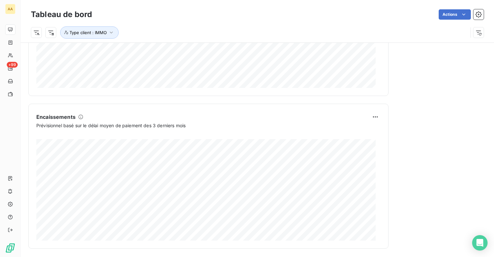
scroll to position [370, 0]
click at [478, 240] on icon "Open Intercom Messenger" at bounding box center [479, 242] width 7 height 8
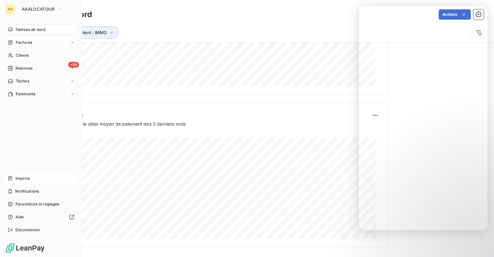
click at [23, 176] on span "Imports" at bounding box center [22, 178] width 14 height 6
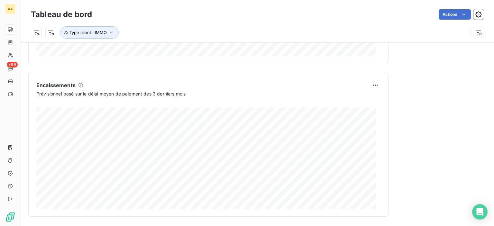
scroll to position [400, 0]
click at [461, 18] on html "AA +99 Tableau de bord Actions Exporter le tableau de bord Type client : IMMO E…" at bounding box center [247, 113] width 494 height 226
click at [472, 14] on html "AA +99 Tableau de bord Actions Exporter le tableau de bord Type client : IMMO E…" at bounding box center [247, 113] width 494 height 226
click at [475, 14] on icon "button" at bounding box center [478, 14] width 6 height 6
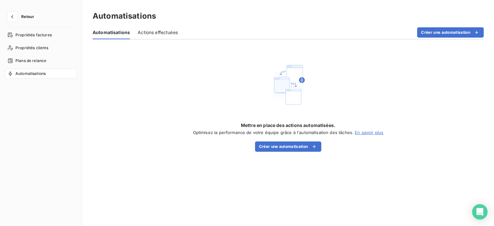
click at [173, 34] on span "Actions effectuées" at bounding box center [158, 32] width 40 height 6
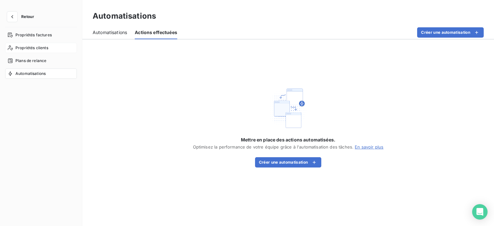
click at [46, 49] on span "Propriétés clients" at bounding box center [31, 48] width 33 height 6
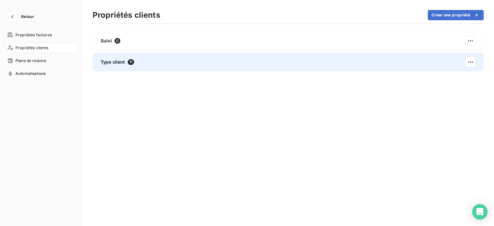
click at [122, 64] on span "Type client" at bounding box center [113, 62] width 24 height 6
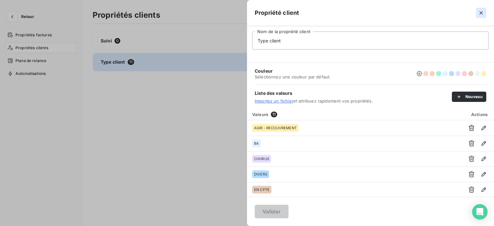
click at [483, 11] on icon "button" at bounding box center [481, 13] width 6 height 6
